Goal: Information Seeking & Learning: Understand process/instructions

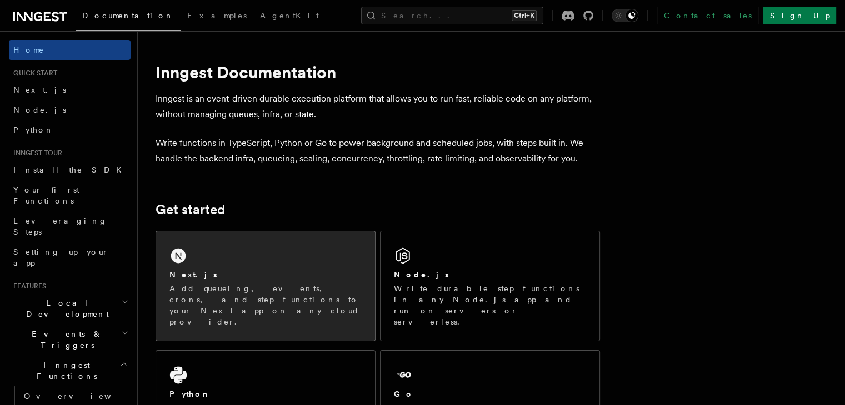
click at [223, 267] on div "Next.js Add queueing, events, crons, and step functions to your Next app on any…" at bounding box center [265, 286] width 219 height 109
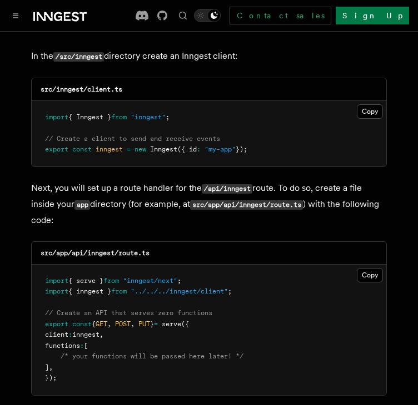
scroll to position [1444, 0]
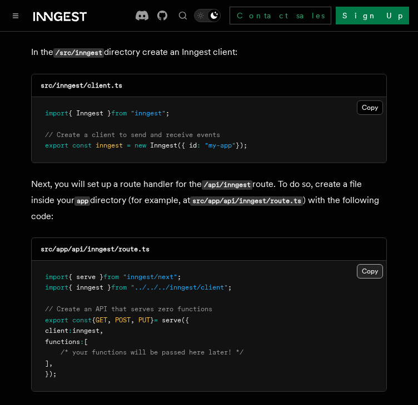
click at [364, 264] on button "Copy Copied" at bounding box center [369, 271] width 26 height 14
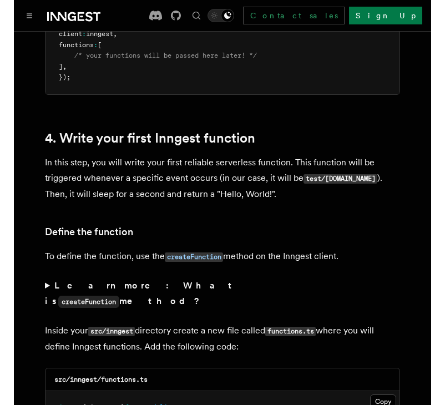
scroll to position [1888, 0]
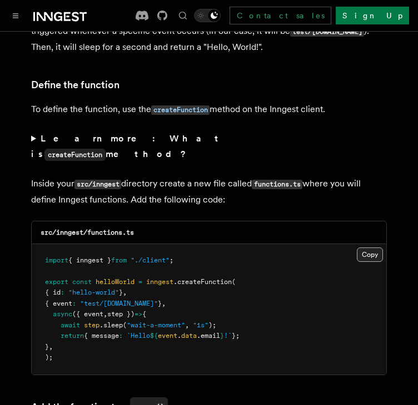
click at [374, 248] on button "Copy Copied" at bounding box center [369, 255] width 26 height 14
